Goal: Use online tool/utility: Use online tool/utility

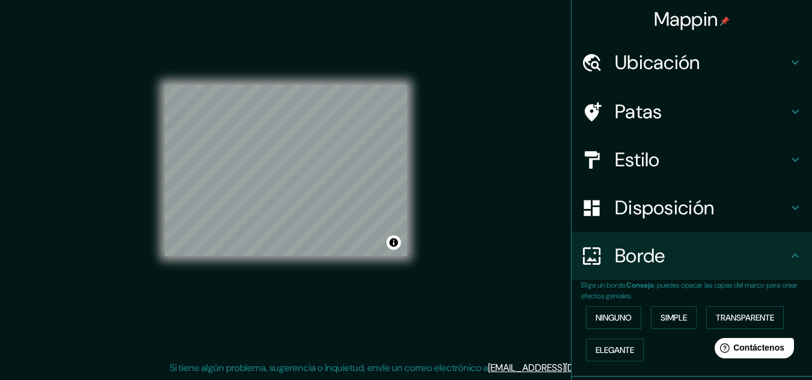
scroll to position [66, 0]
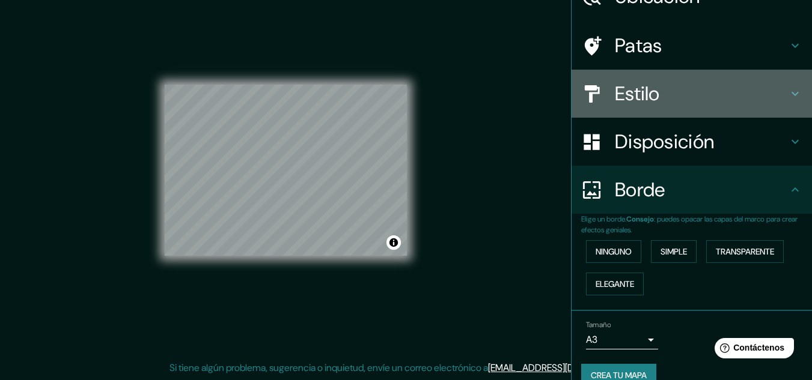
click at [664, 94] on h4 "Estilo" at bounding box center [701, 94] width 173 height 24
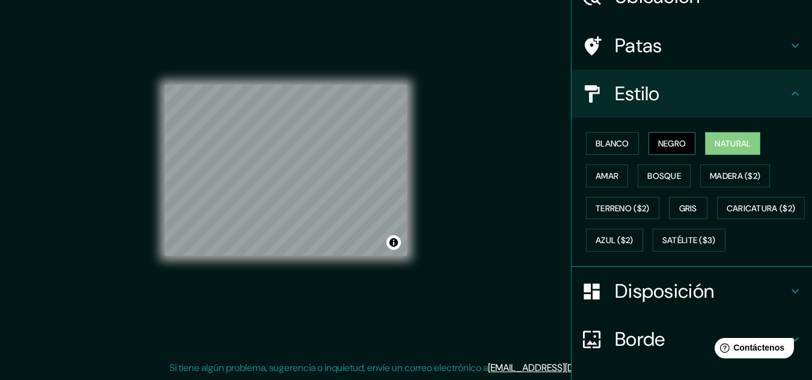
click at [658, 147] on font "Negro" at bounding box center [672, 143] width 28 height 11
click at [705, 144] on button "Natural" at bounding box center [732, 143] width 55 height 23
click at [613, 137] on font "Blanco" at bounding box center [612, 144] width 34 height 16
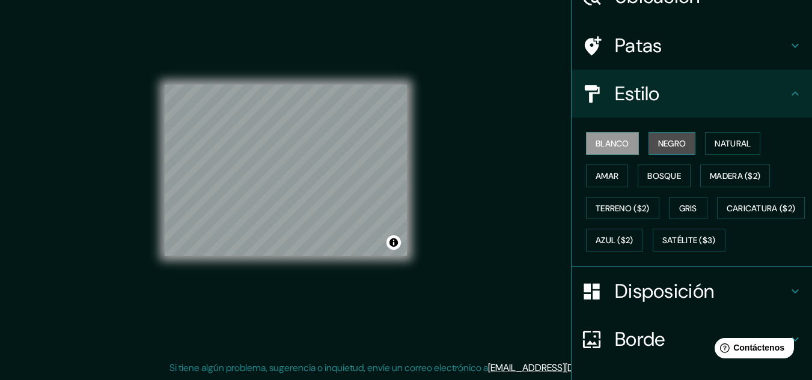
click at [688, 144] on button "Negro" at bounding box center [671, 143] width 47 height 23
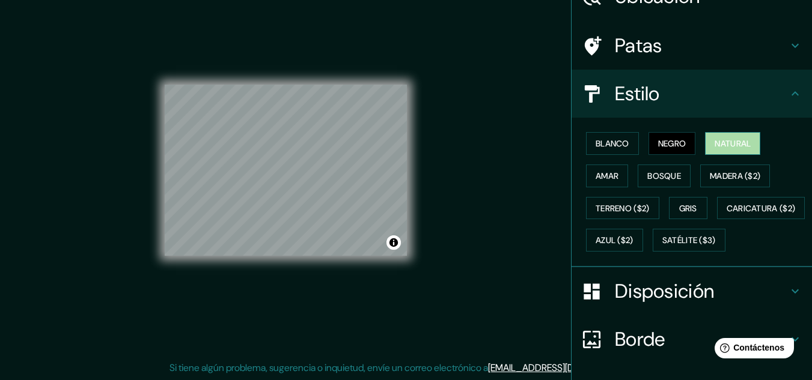
click at [714, 140] on font "Natural" at bounding box center [732, 143] width 36 height 11
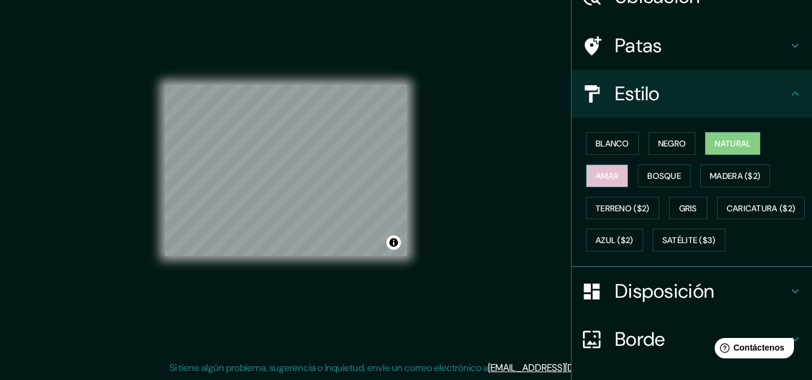
click at [606, 177] on font "Amar" at bounding box center [606, 176] width 23 height 11
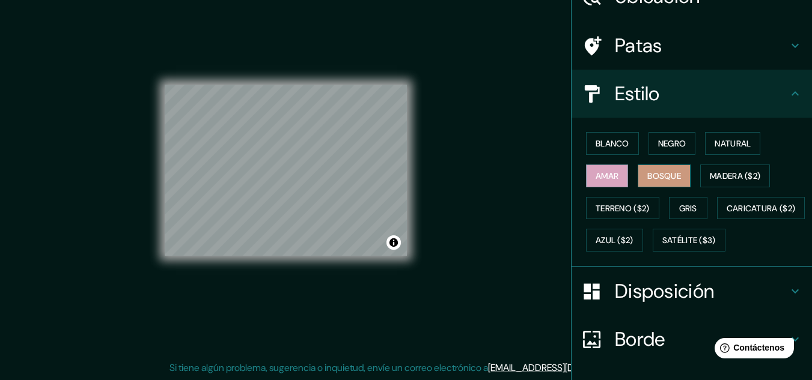
click at [647, 173] on font "Bosque" at bounding box center [664, 176] width 34 height 11
click at [710, 169] on font "Madera ($2)" at bounding box center [735, 176] width 50 height 16
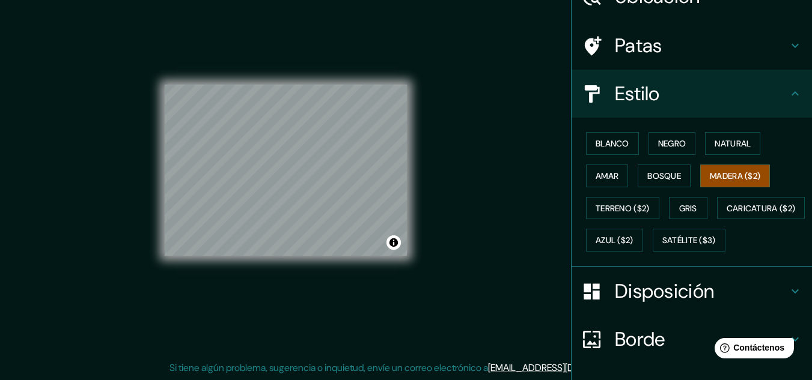
click at [662, 209] on div "Blanco Negro Natural Amar Bosque Madera ($2) Terreno ($2) Gris Caricatura ($2) …" at bounding box center [696, 191] width 231 height 129
click at [630, 208] on font "Terreno ($2)" at bounding box center [622, 208] width 54 height 11
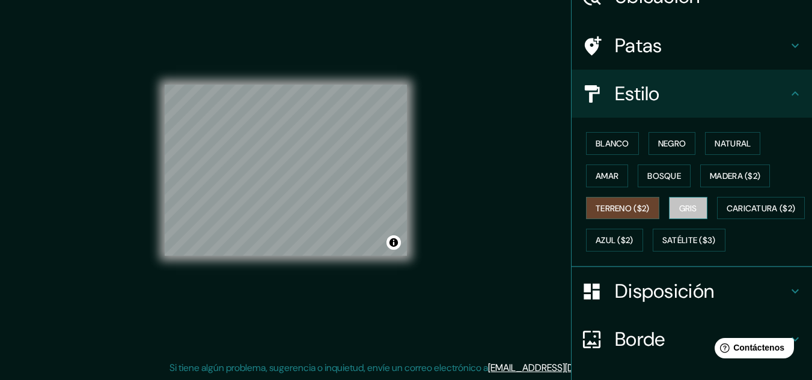
click at [695, 213] on button "Gris" at bounding box center [688, 208] width 38 height 23
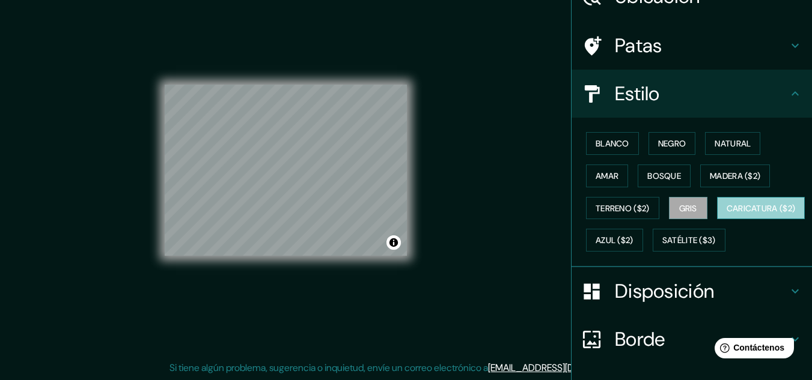
click at [726, 214] on font "Caricatura ($2)" at bounding box center [760, 208] width 69 height 11
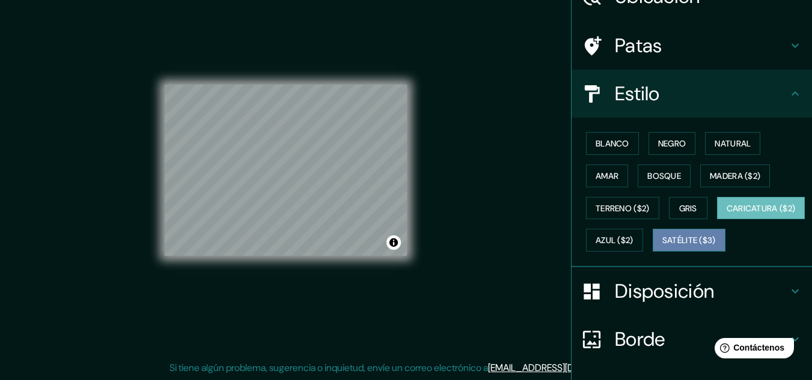
click at [662, 246] on font "Satélite ($3)" at bounding box center [688, 241] width 53 height 11
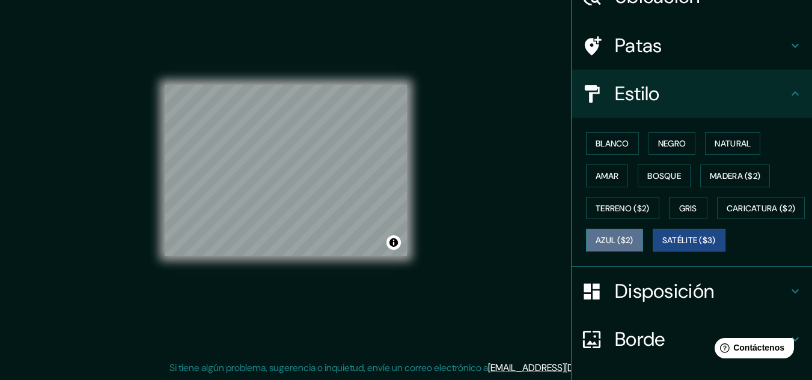
click at [633, 244] on font "Azul ($2)" at bounding box center [614, 241] width 38 height 11
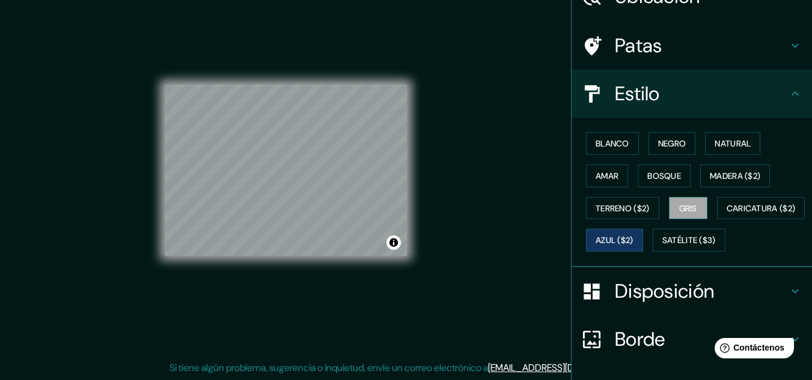
click at [680, 210] on font "Gris" at bounding box center [688, 208] width 18 height 11
